Goal: Transaction & Acquisition: Purchase product/service

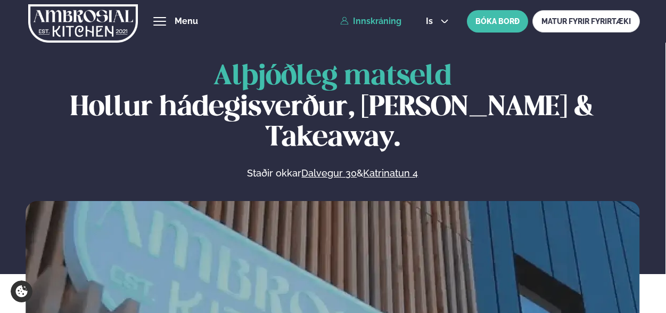
click at [369, 23] on link "Innskráning" at bounding box center [370, 22] width 61 height 10
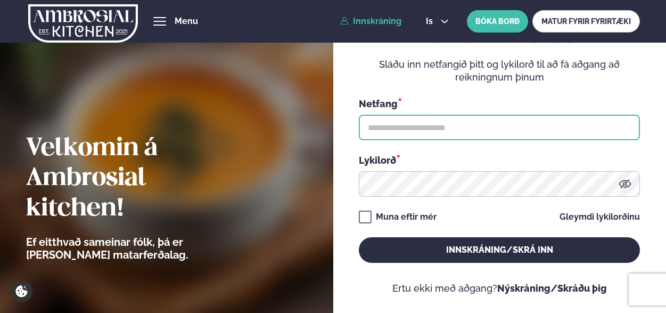
click at [383, 129] on input "text" at bounding box center [499, 127] width 281 height 26
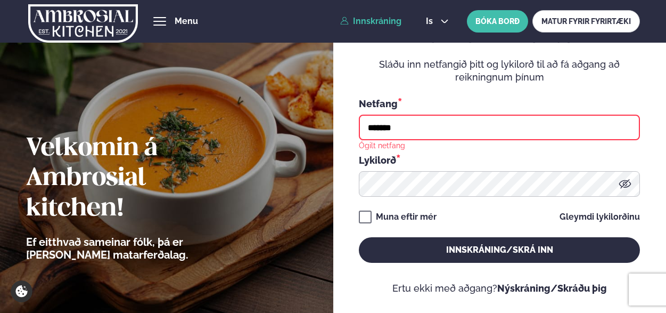
type input "**********"
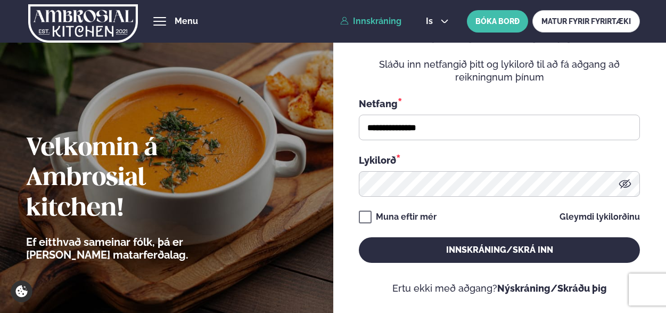
click at [471, 264] on div "**********" at bounding box center [499, 142] width 281 height 262
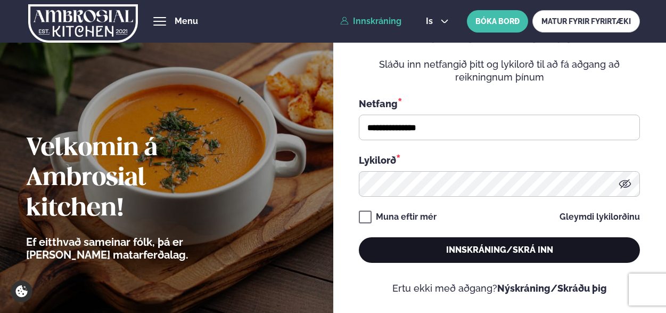
click at [471, 256] on button "Innskráning/Skrá inn" at bounding box center [499, 250] width 281 height 26
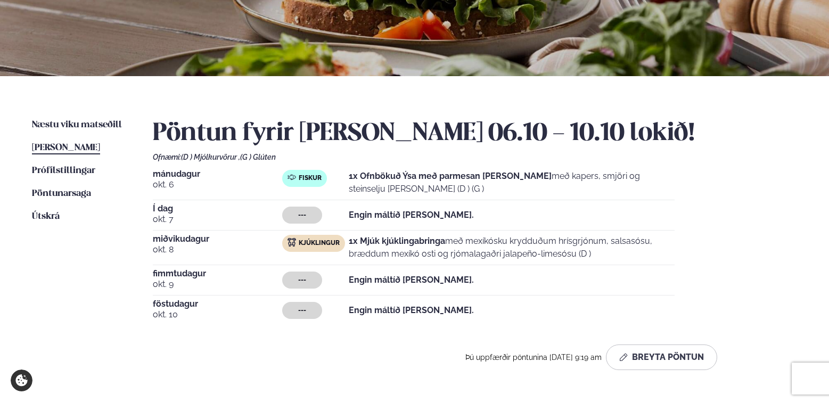
scroll to position [160, 0]
click at [56, 121] on span "Næstu viku matseðill" at bounding box center [77, 124] width 90 height 9
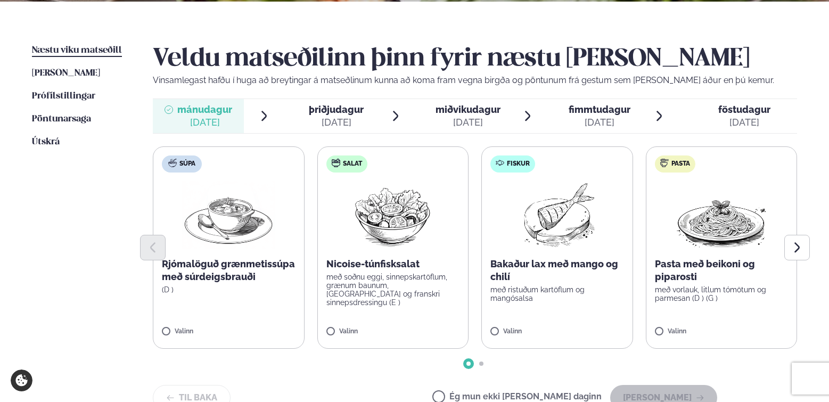
scroll to position [266, 0]
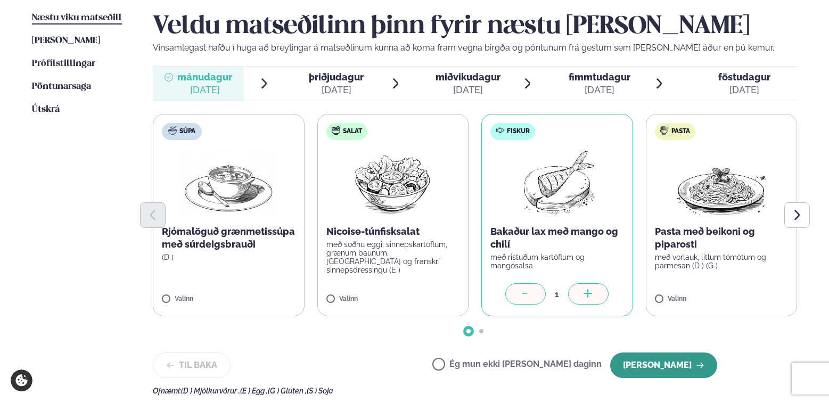
click at [656, 312] on button "[PERSON_NAME]" at bounding box center [663, 365] width 107 height 26
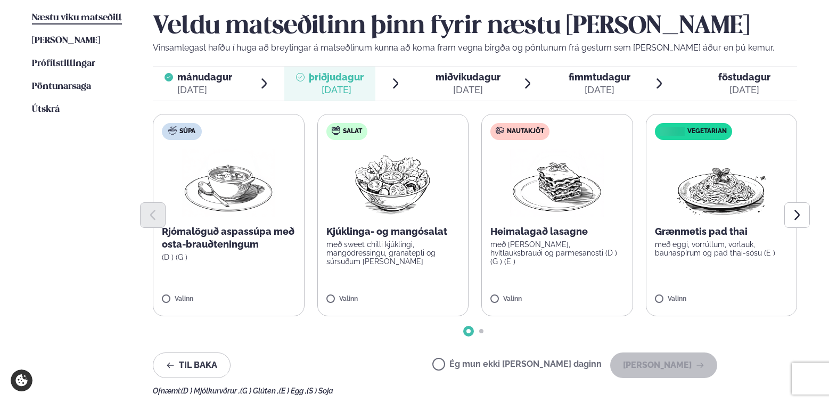
click at [471, 78] on span "miðvikudagur" at bounding box center [468, 76] width 65 height 11
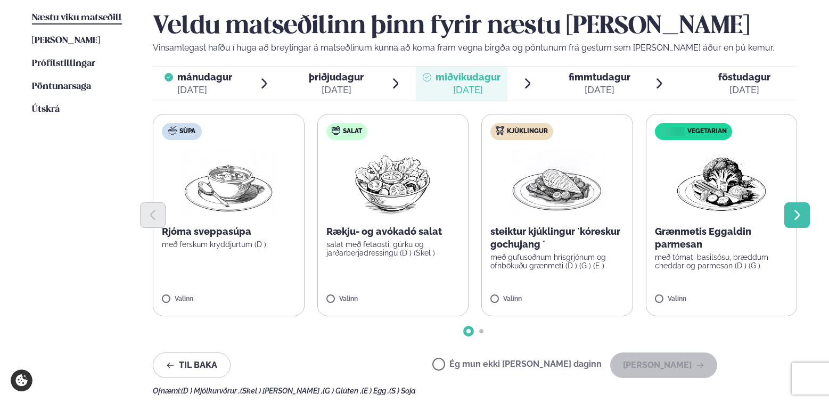
click at [666, 215] on icon "Next slide" at bounding box center [797, 215] width 13 height 13
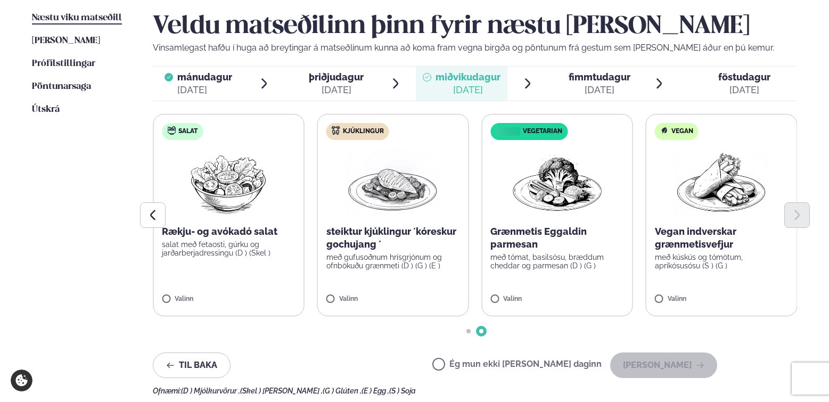
click at [388, 239] on p "steiktur kjúklingur ´kóreskur gochujang ´" at bounding box center [393, 238] width 134 height 26
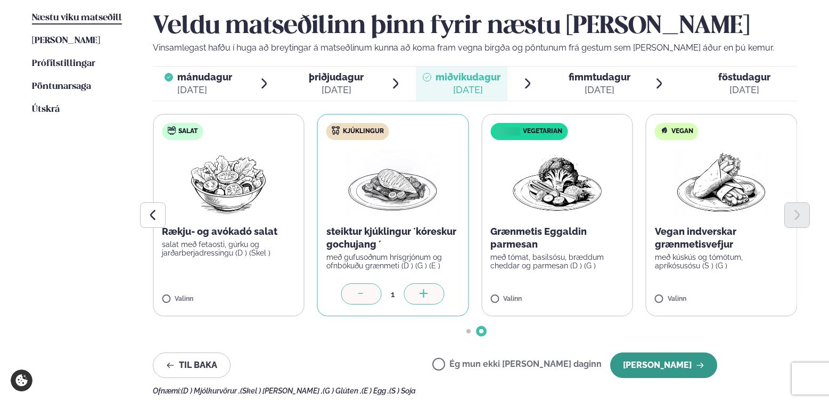
click at [666, 312] on button "[PERSON_NAME]" at bounding box center [663, 365] width 107 height 26
